Goal: Feedback & Contribution: Submit feedback/report problem

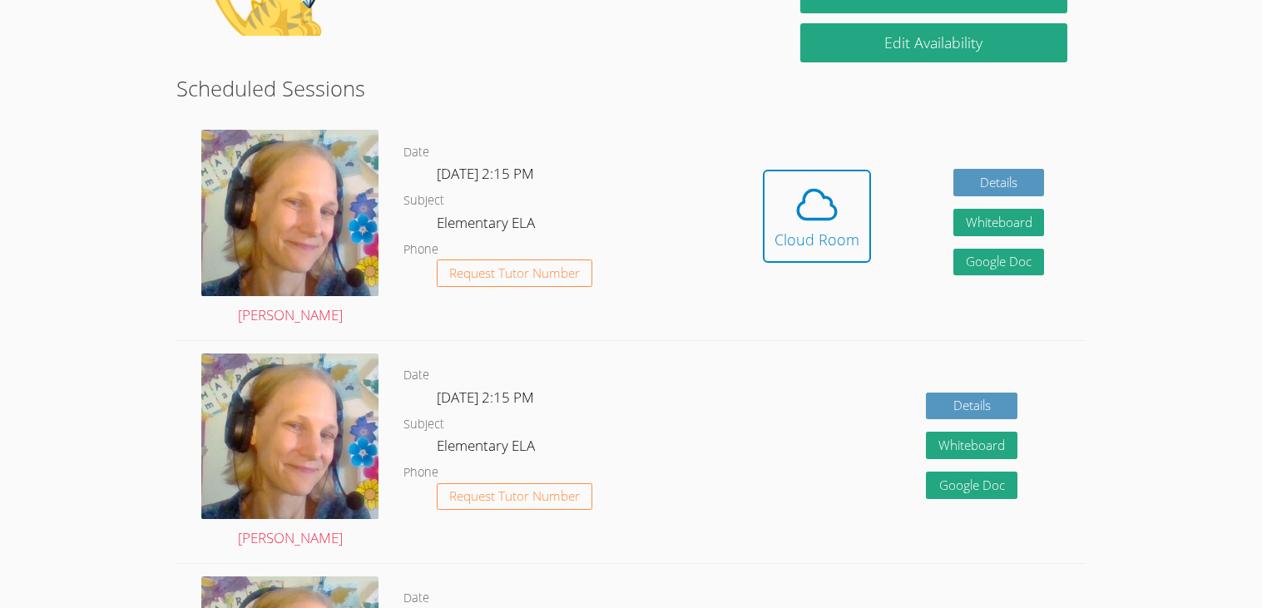
scroll to position [290, 0]
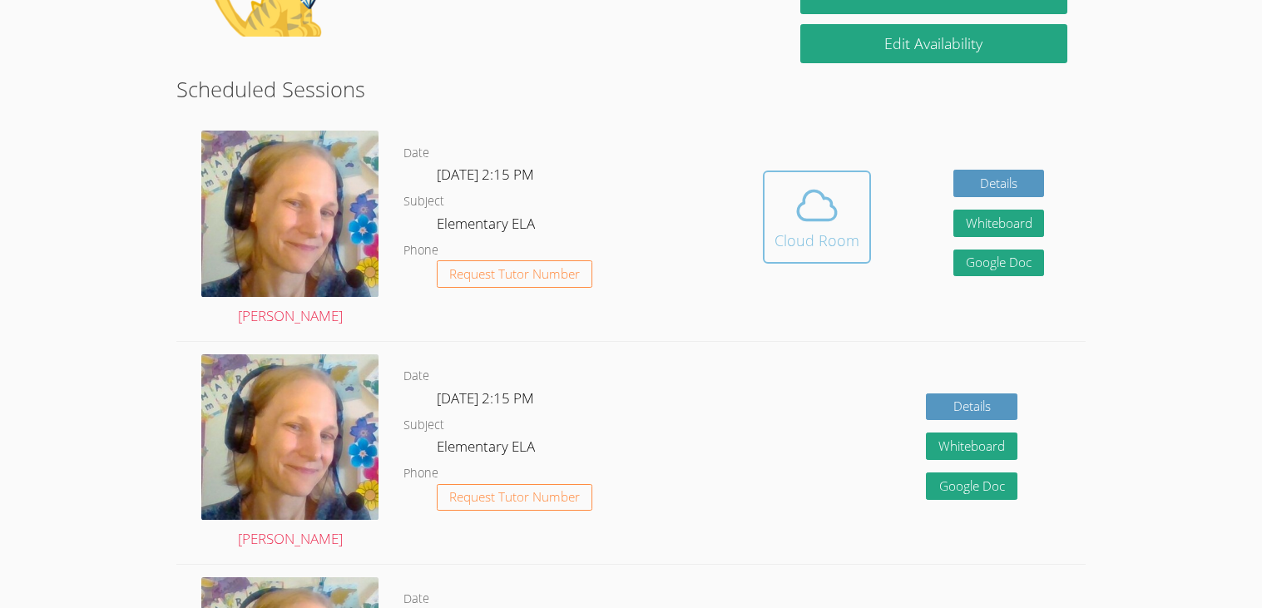
click at [826, 229] on div "Cloud Room" at bounding box center [817, 240] width 85 height 23
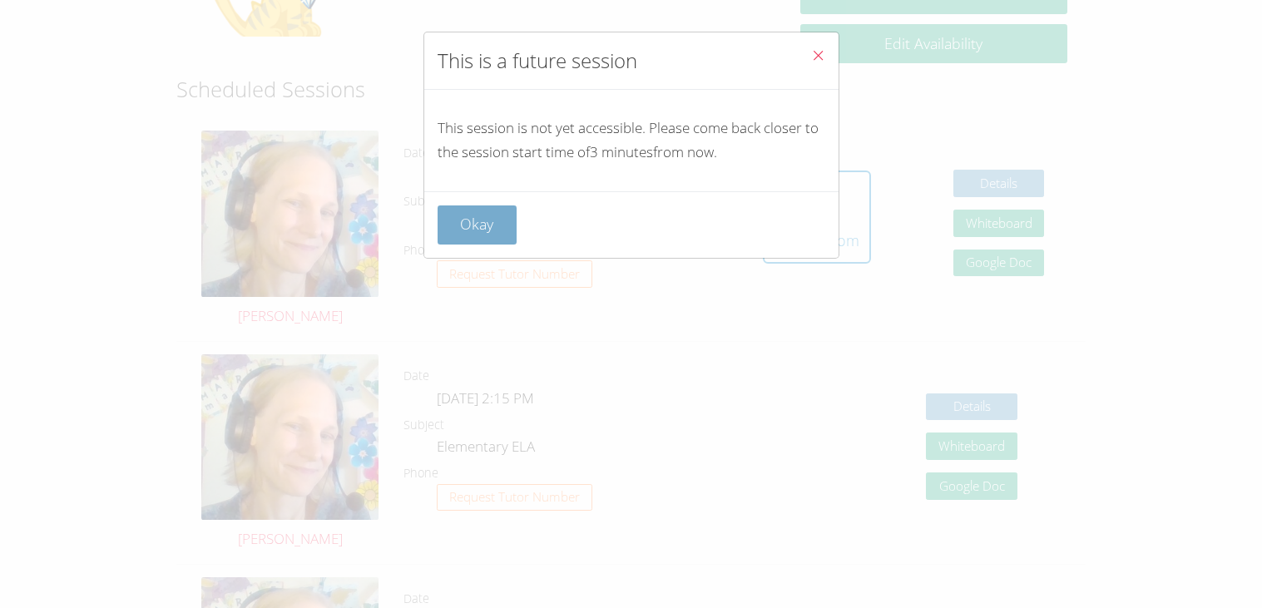
click at [464, 209] on button "Okay" at bounding box center [478, 224] width 80 height 39
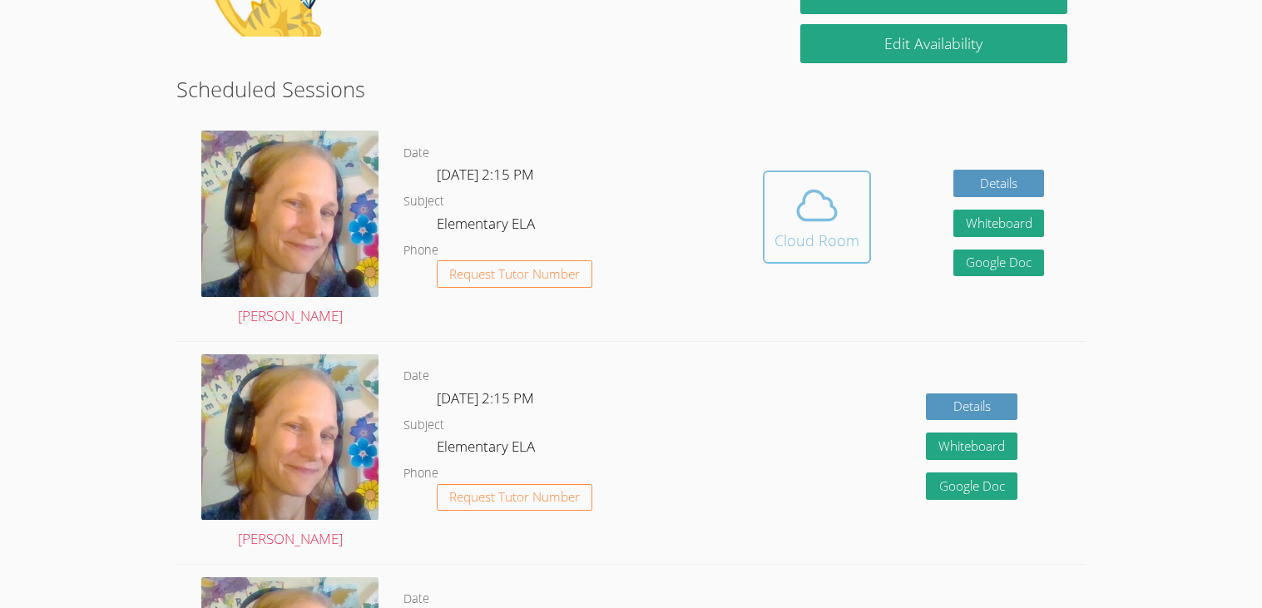
click at [779, 230] on div "Cloud Room" at bounding box center [817, 240] width 85 height 23
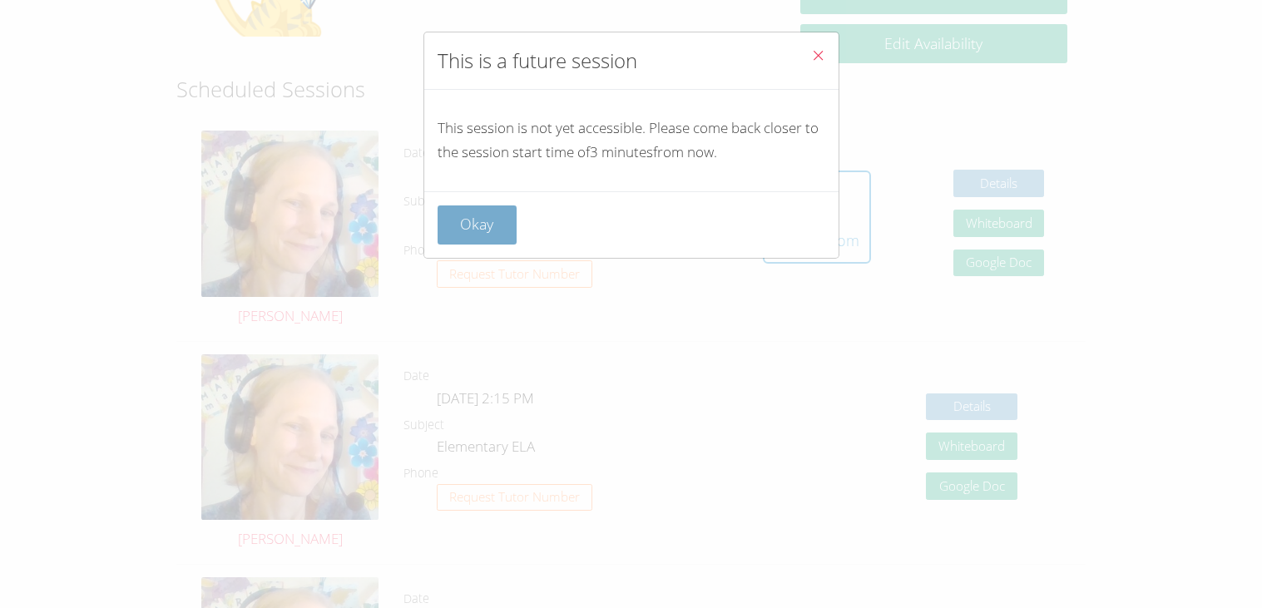
click at [502, 220] on button "Okay" at bounding box center [478, 224] width 80 height 39
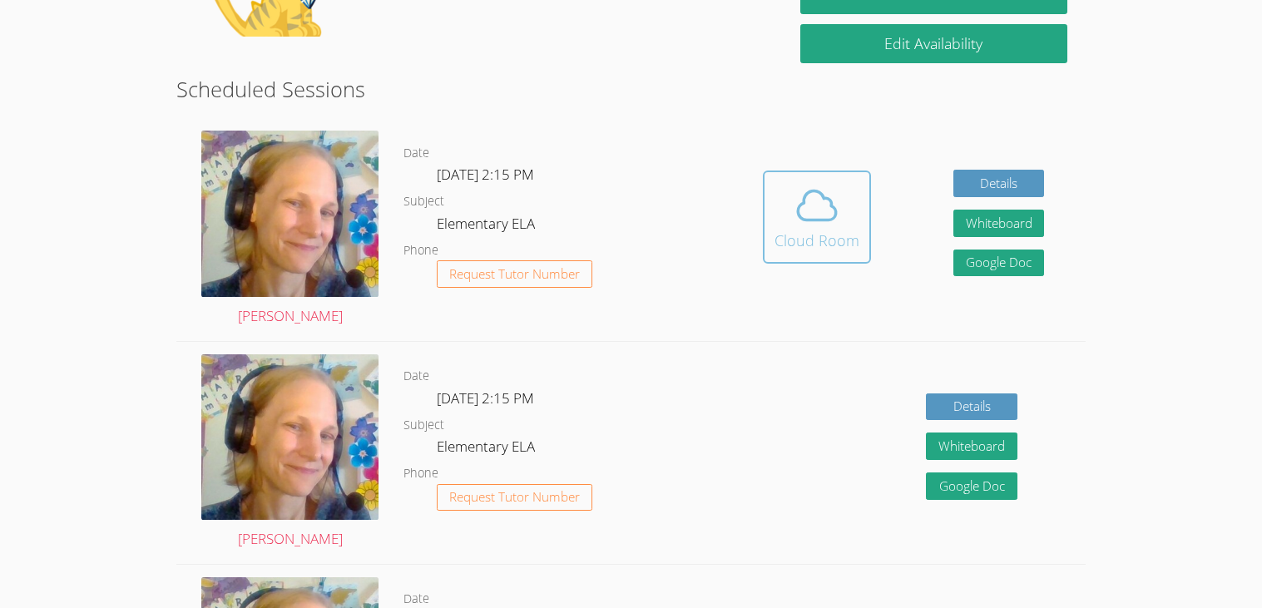
click at [814, 221] on icon at bounding box center [817, 205] width 47 height 47
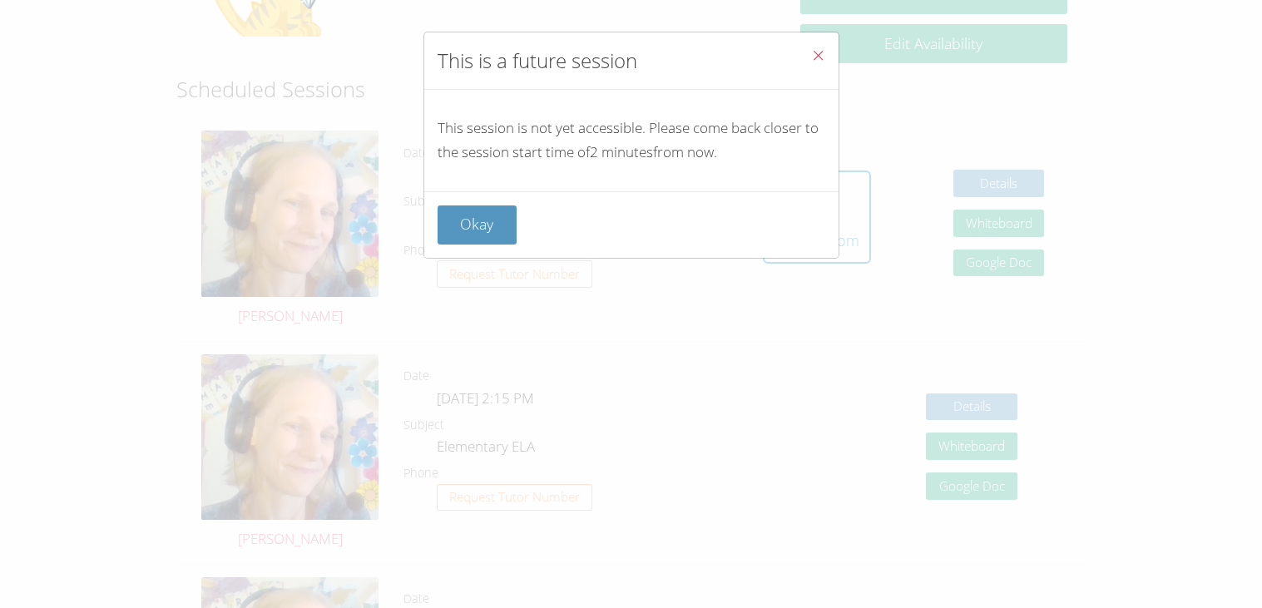
click at [811, 62] on icon "Close" at bounding box center [818, 55] width 14 height 14
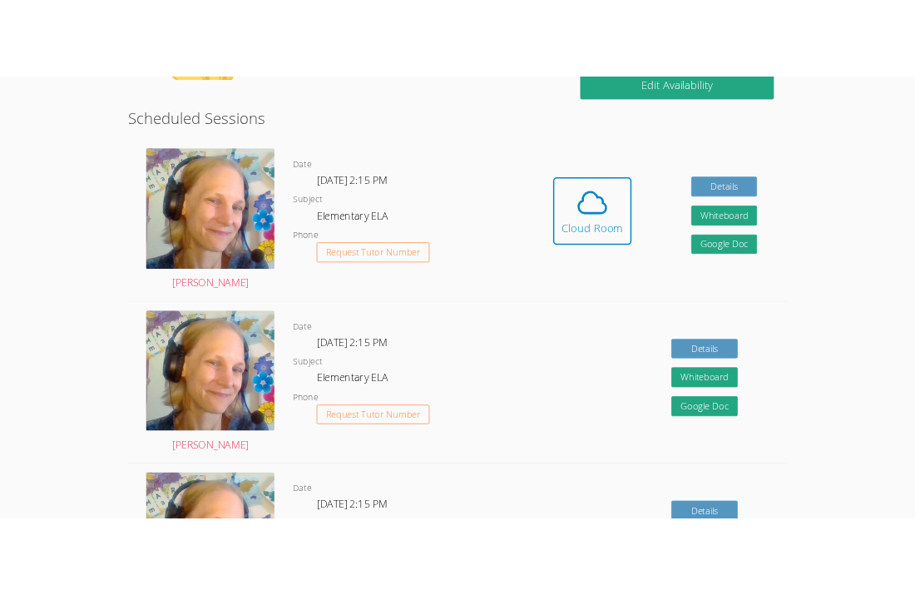
scroll to position [366, 0]
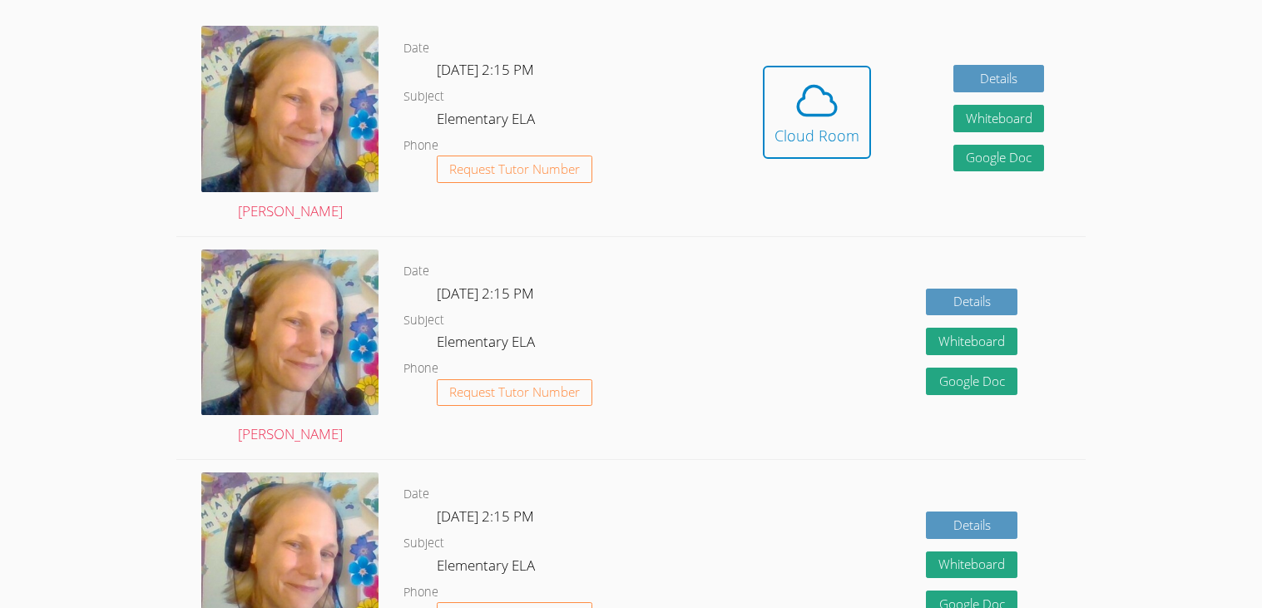
scroll to position [395, 0]
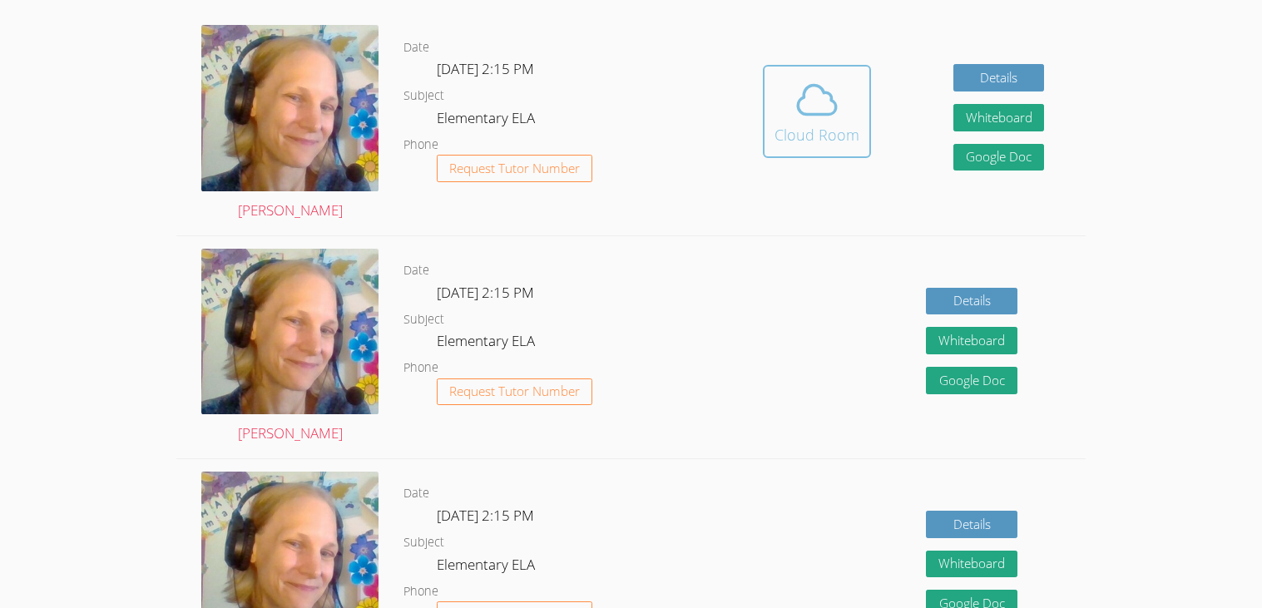
click at [780, 130] on div "Cloud Room" at bounding box center [817, 134] width 85 height 23
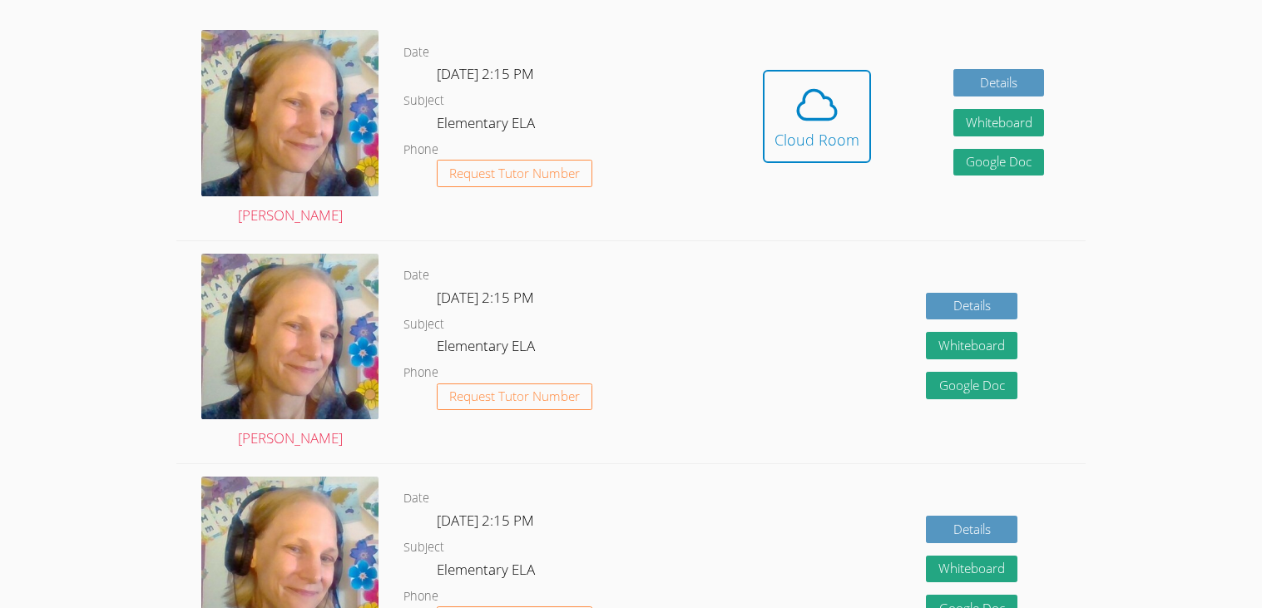
scroll to position [391, 0]
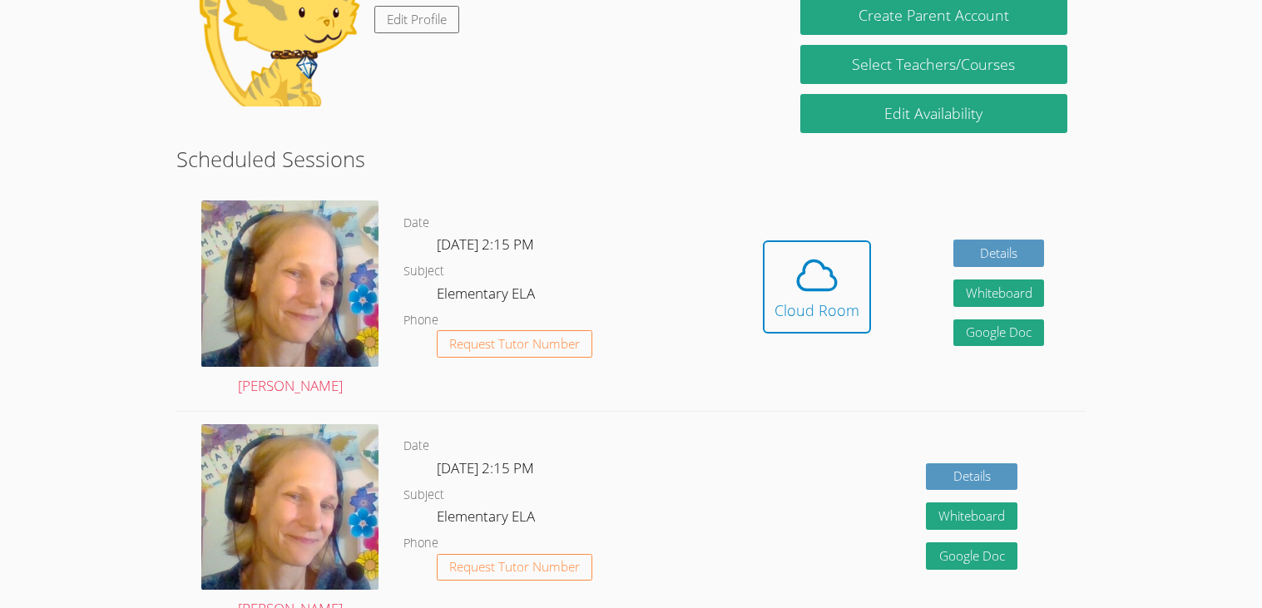
scroll to position [211, 0]
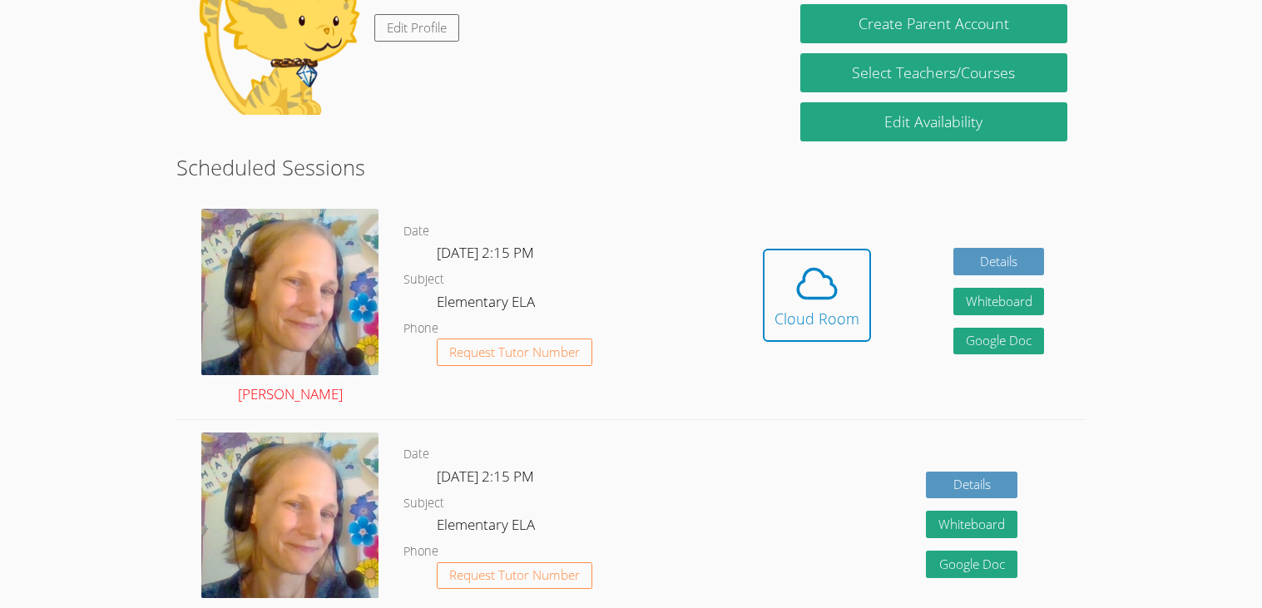
click at [355, 261] on img at bounding box center [289, 292] width 177 height 166
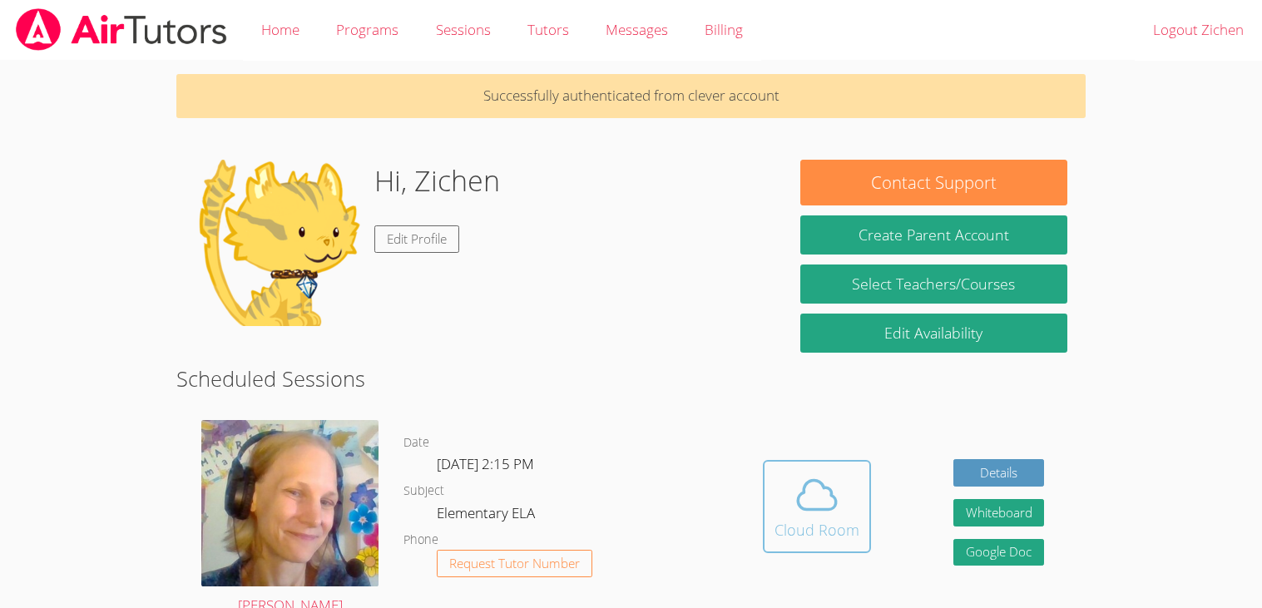
click at [795, 498] on icon at bounding box center [817, 495] width 47 height 47
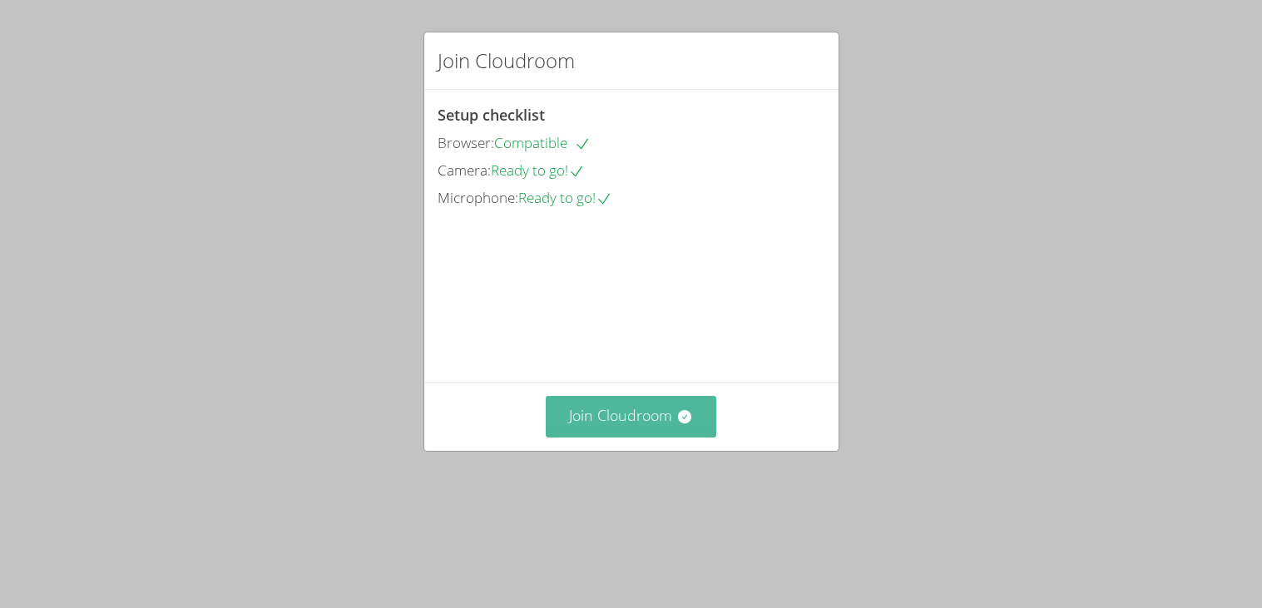
click at [659, 437] on button "Join Cloudroom" at bounding box center [631, 416] width 171 height 41
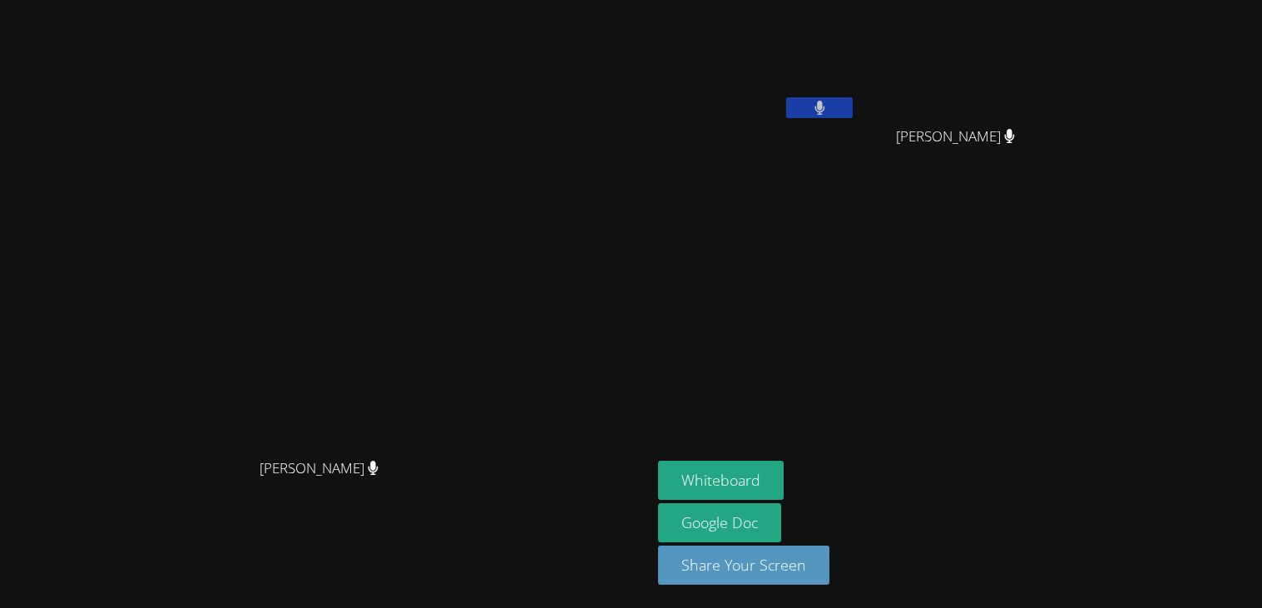
click at [853, 111] on button at bounding box center [819, 107] width 67 height 21
click at [829, 111] on icon at bounding box center [819, 108] width 17 height 14
click at [824, 104] on icon at bounding box center [819, 108] width 10 height 14
click at [853, 105] on button at bounding box center [819, 107] width 67 height 21
click at [853, 113] on button at bounding box center [819, 107] width 67 height 21
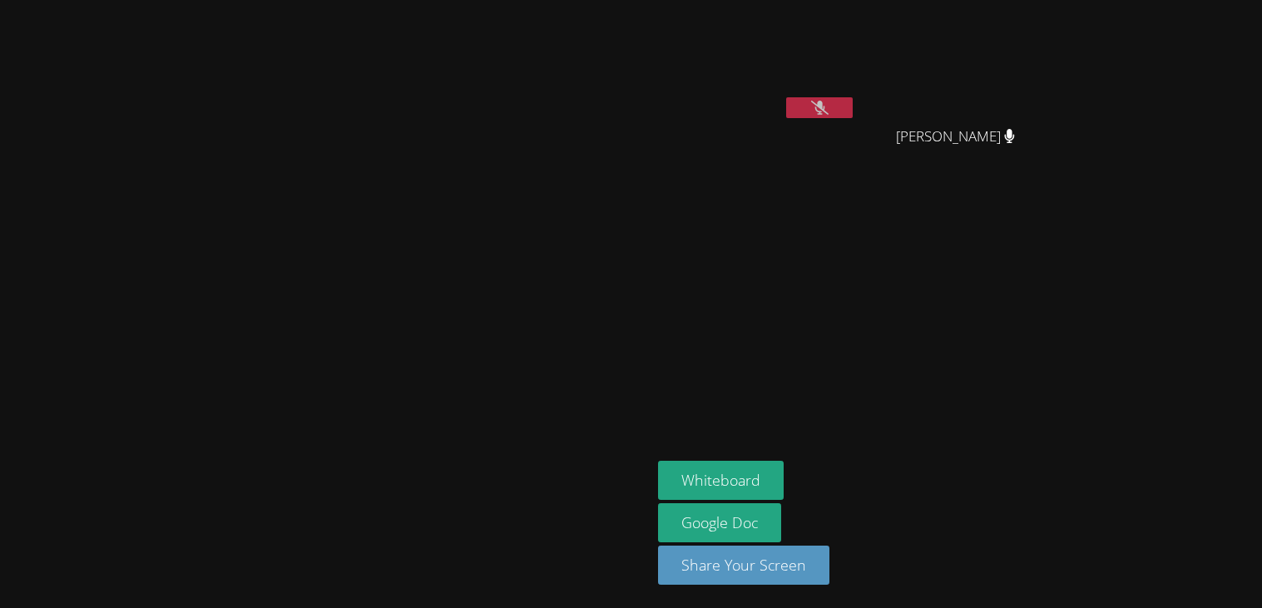
click at [829, 111] on icon at bounding box center [819, 108] width 17 height 14
click at [853, 98] on button at bounding box center [819, 107] width 67 height 21
click at [829, 106] on icon at bounding box center [819, 108] width 17 height 14
click at [853, 107] on button at bounding box center [819, 107] width 67 height 21
click at [853, 105] on button at bounding box center [819, 107] width 67 height 21
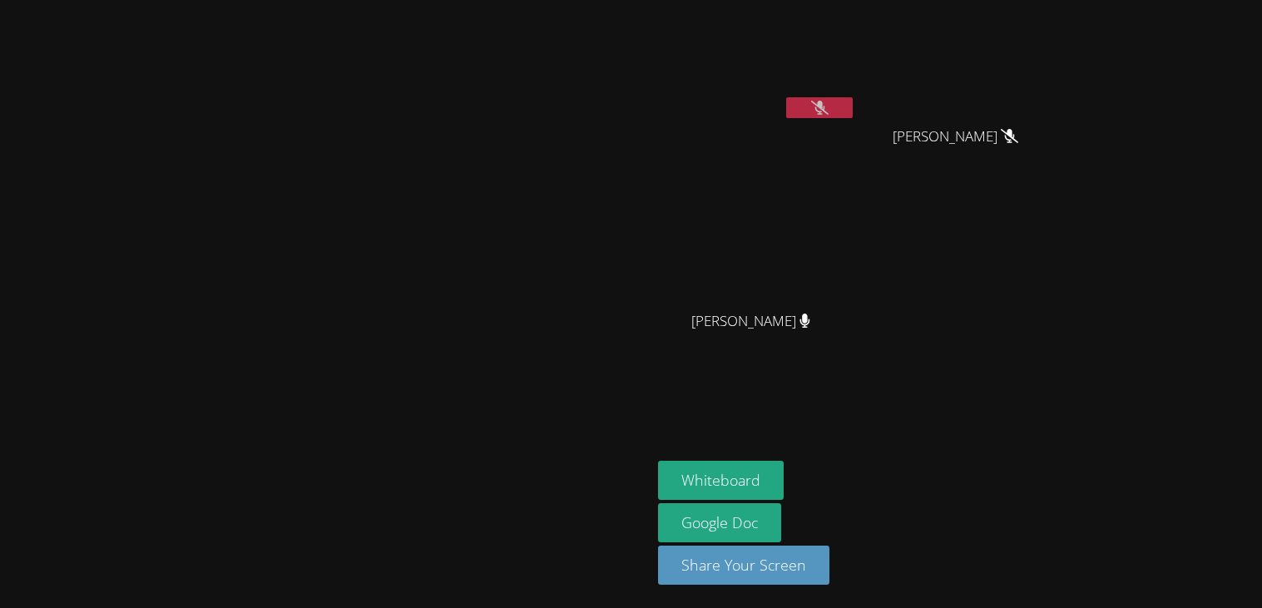
click at [829, 102] on icon at bounding box center [819, 108] width 17 height 14
click at [825, 103] on icon at bounding box center [819, 108] width 11 height 14
click at [829, 105] on icon at bounding box center [819, 108] width 17 height 14
click at [825, 105] on icon at bounding box center [819, 108] width 11 height 14
click at [407, 280] on video at bounding box center [326, 271] width 250 height 359
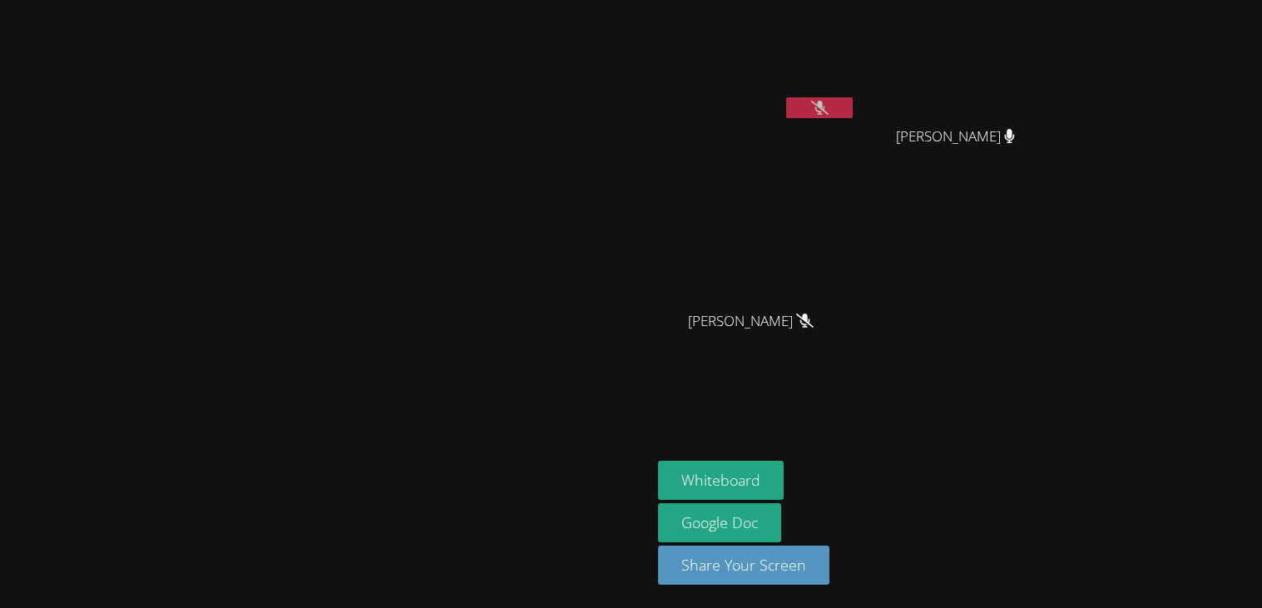
click at [829, 110] on icon at bounding box center [819, 108] width 17 height 14
click at [853, 110] on button at bounding box center [819, 107] width 67 height 21
click at [451, 165] on video at bounding box center [326, 271] width 250 height 359
click at [825, 102] on icon at bounding box center [819, 108] width 11 height 14
click at [829, 113] on icon at bounding box center [819, 108] width 17 height 14
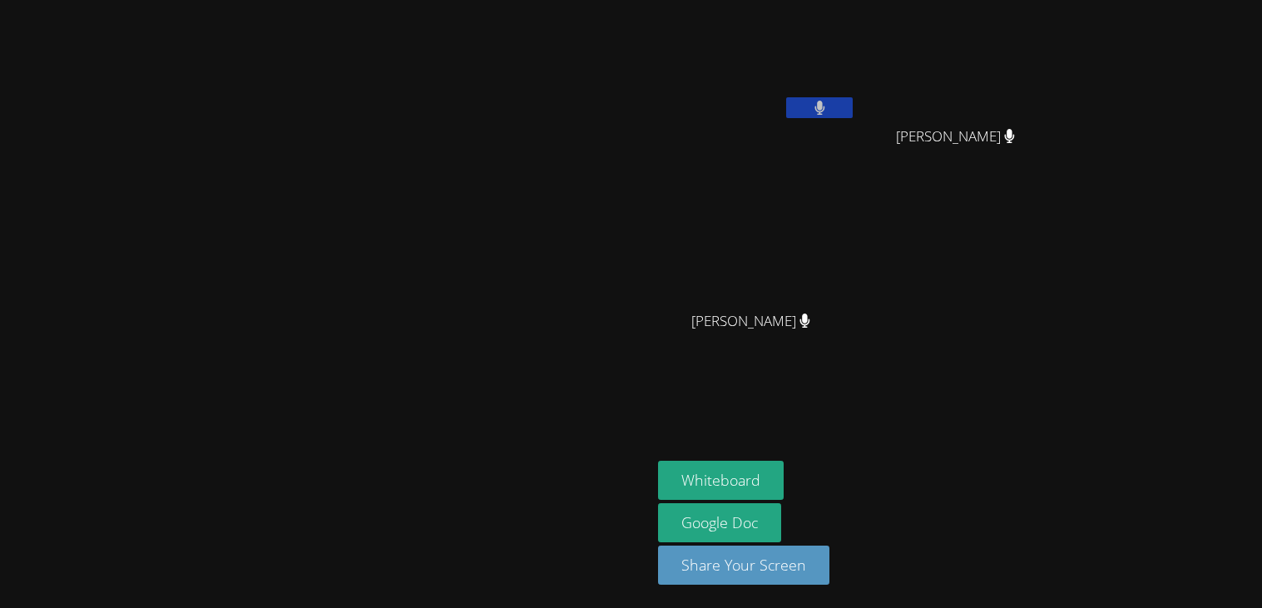
click at [853, 113] on button at bounding box center [819, 107] width 67 height 21
click at [829, 113] on icon at bounding box center [819, 108] width 17 height 14
click at [201, 255] on video at bounding box center [326, 271] width 250 height 359
click at [201, 307] on video at bounding box center [326, 271] width 250 height 359
click at [201, 382] on video at bounding box center [326, 271] width 250 height 359
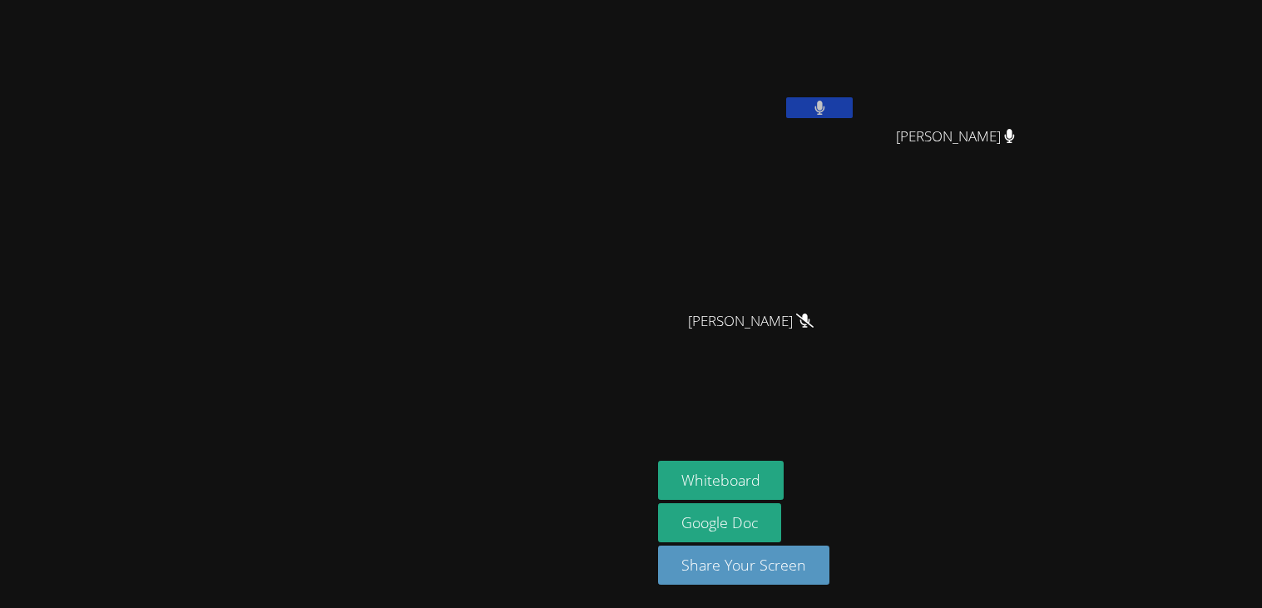
click at [853, 111] on button at bounding box center [819, 107] width 67 height 21
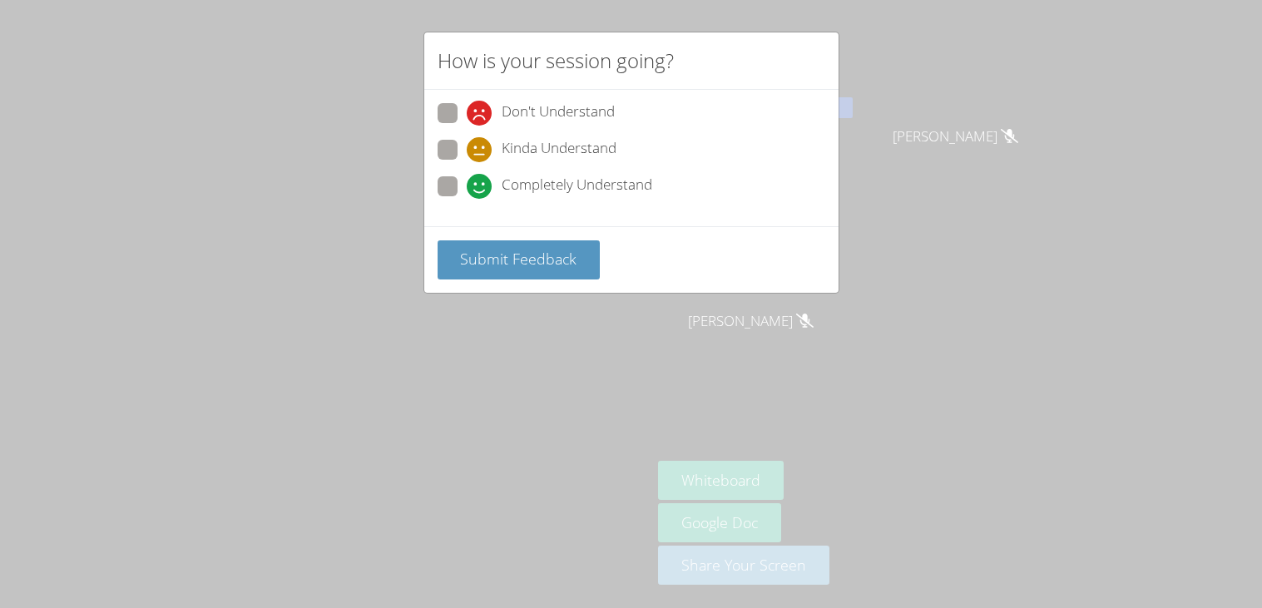
click at [467, 199] on span at bounding box center [467, 199] width 0 height 0
click at [467, 183] on input "Completely Understand" at bounding box center [474, 183] width 14 height 14
radio input "true"
click at [527, 249] on span "Submit Feedback" at bounding box center [518, 259] width 116 height 20
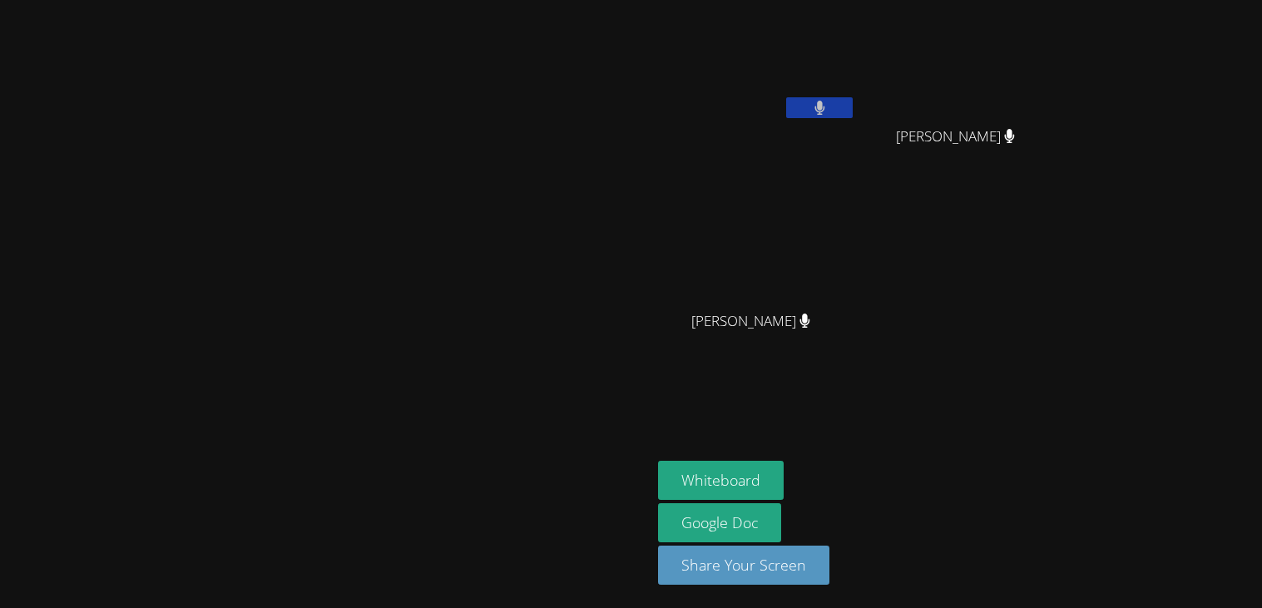
click at [377, 279] on video at bounding box center [326, 271] width 250 height 359
click at [853, 97] on button at bounding box center [819, 107] width 67 height 21
click at [829, 106] on icon at bounding box center [819, 108] width 17 height 14
click at [853, 106] on button at bounding box center [819, 107] width 67 height 21
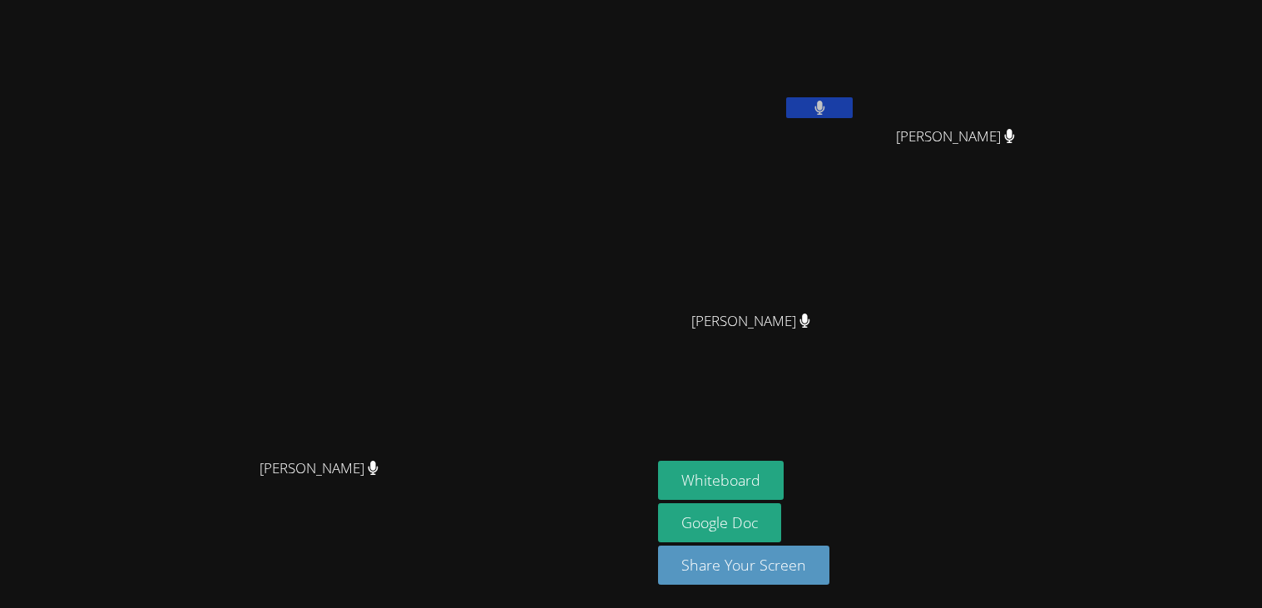
click at [853, 106] on button at bounding box center [819, 107] width 67 height 21
click at [853, 108] on button at bounding box center [819, 107] width 67 height 21
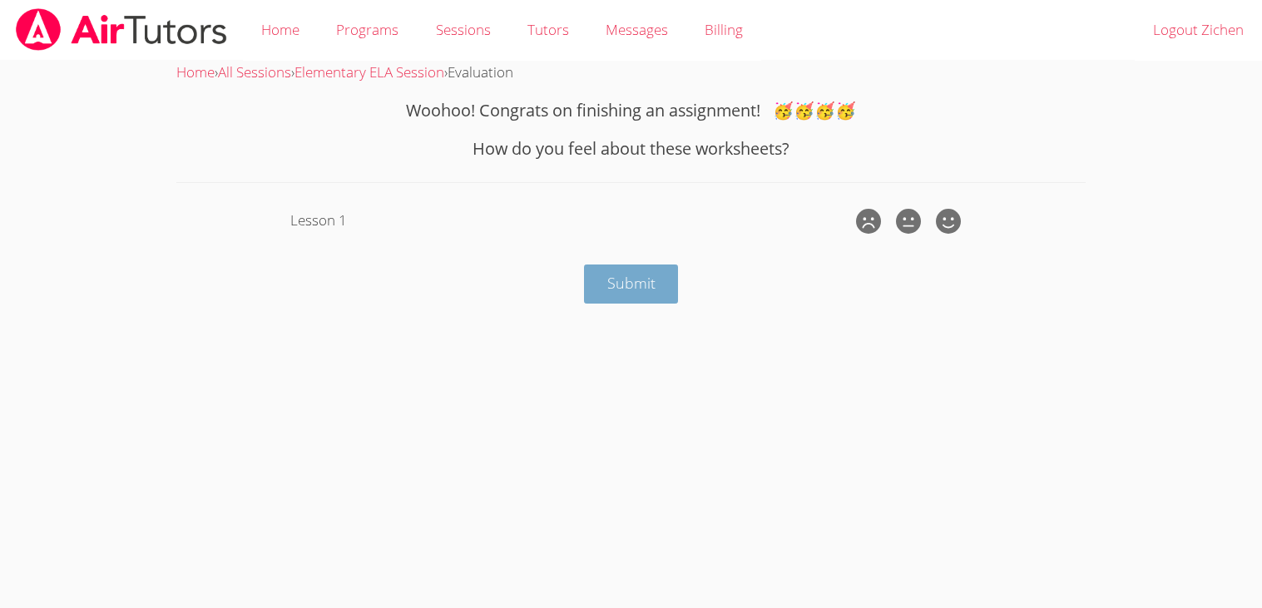
click at [650, 288] on span "Submit" at bounding box center [631, 283] width 48 height 20
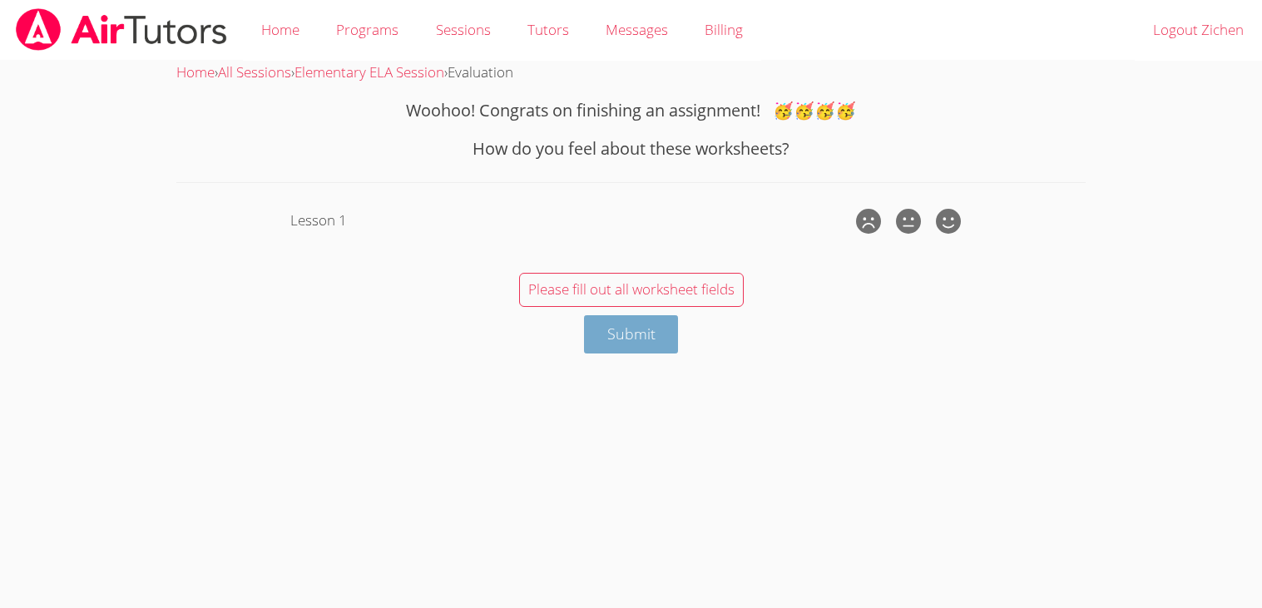
click at [644, 327] on span "Submit" at bounding box center [631, 334] width 48 height 20
